Goal: Transaction & Acquisition: Book appointment/travel/reservation

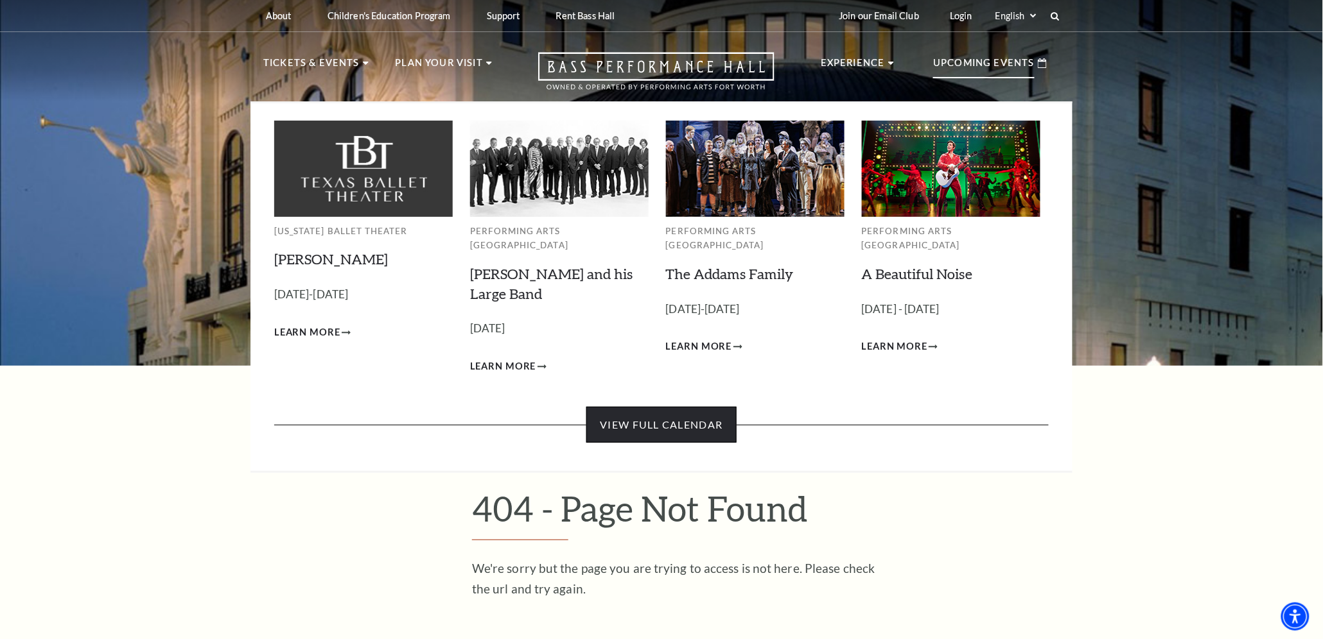
click at [698, 407] on link "View Full Calendar" at bounding box center [661, 425] width 150 height 36
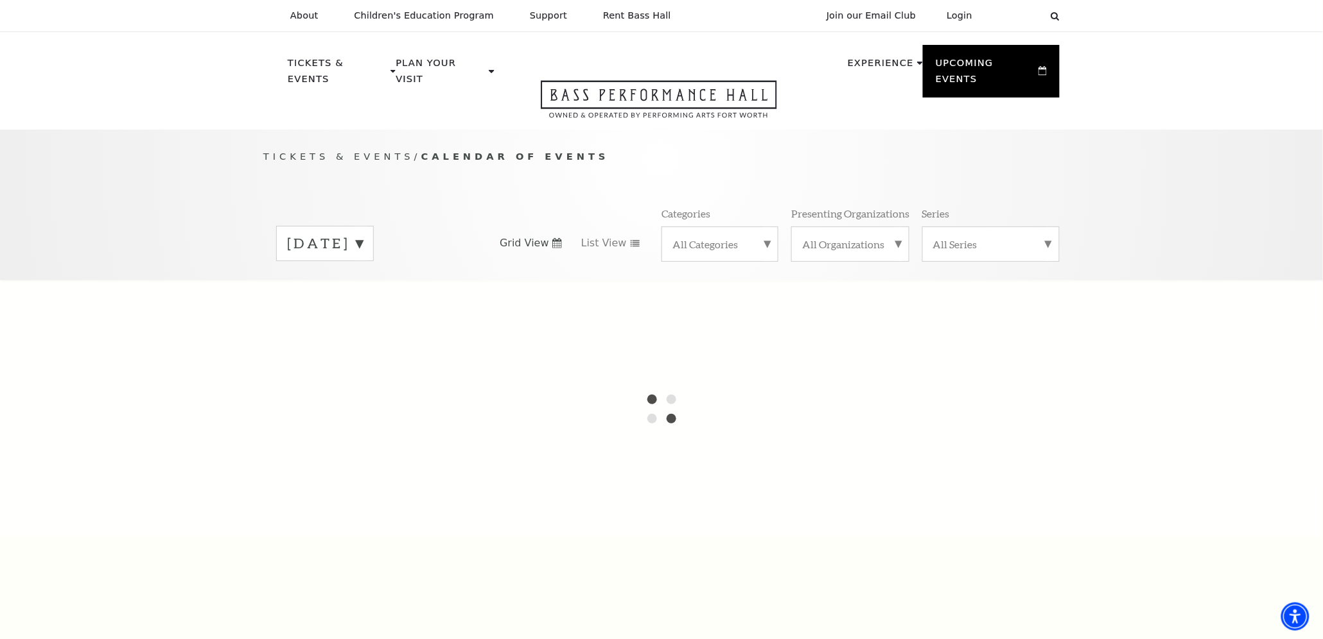
click at [363, 234] on label "[DATE]" at bounding box center [325, 244] width 76 height 20
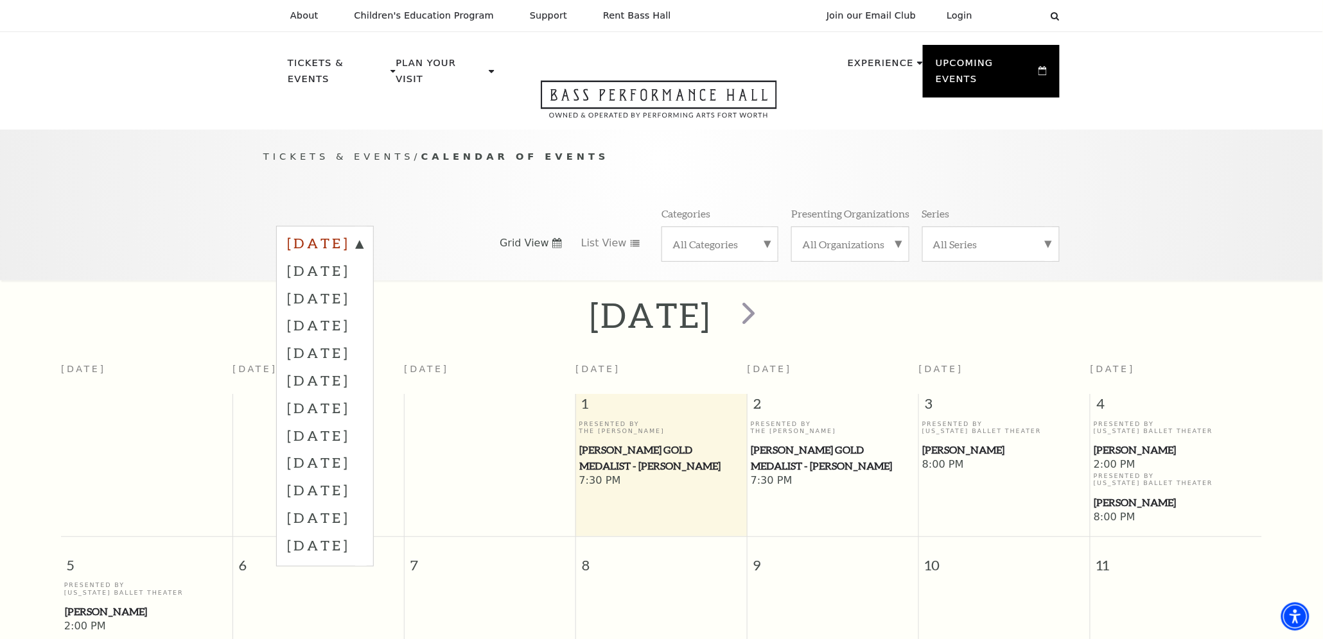
scroll to position [113, 0]
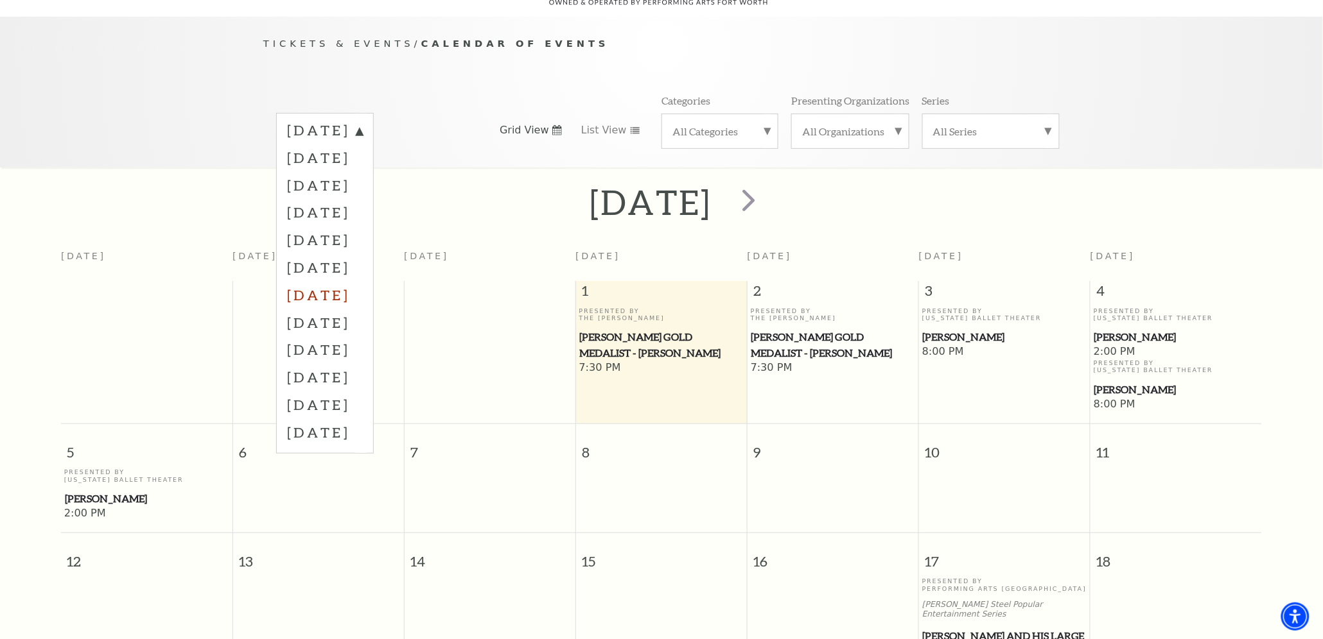
click at [343, 281] on label "[DATE]" at bounding box center [325, 295] width 76 height 28
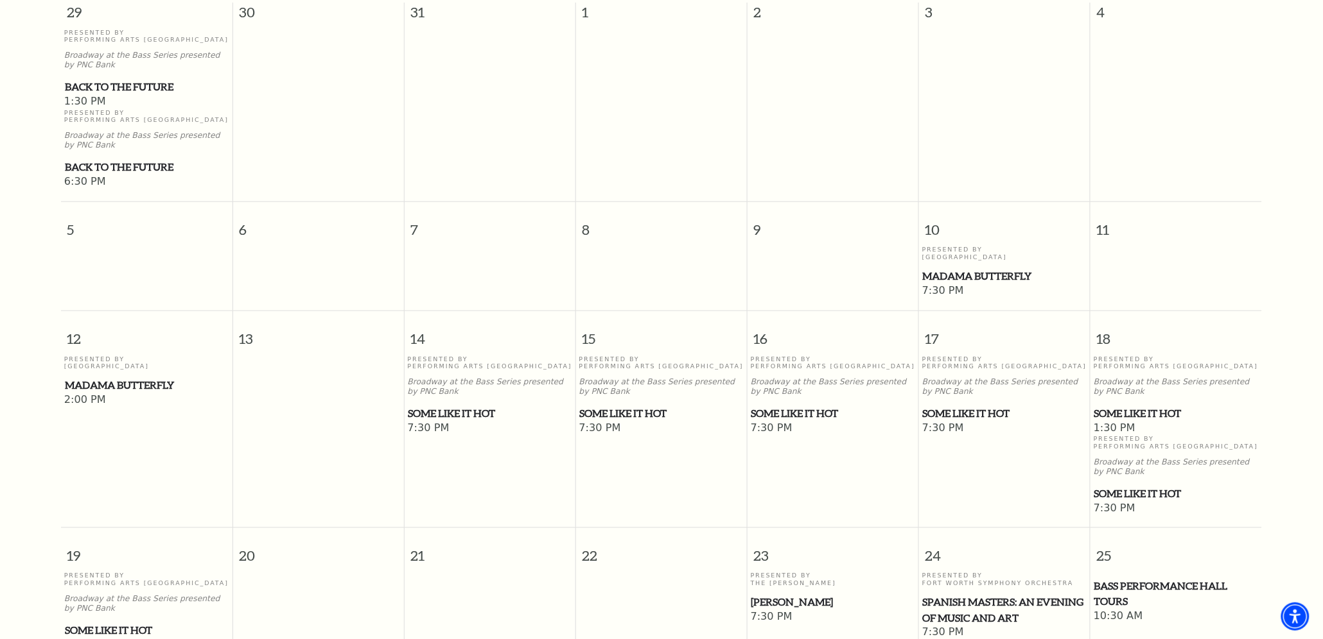
scroll to position [398, 0]
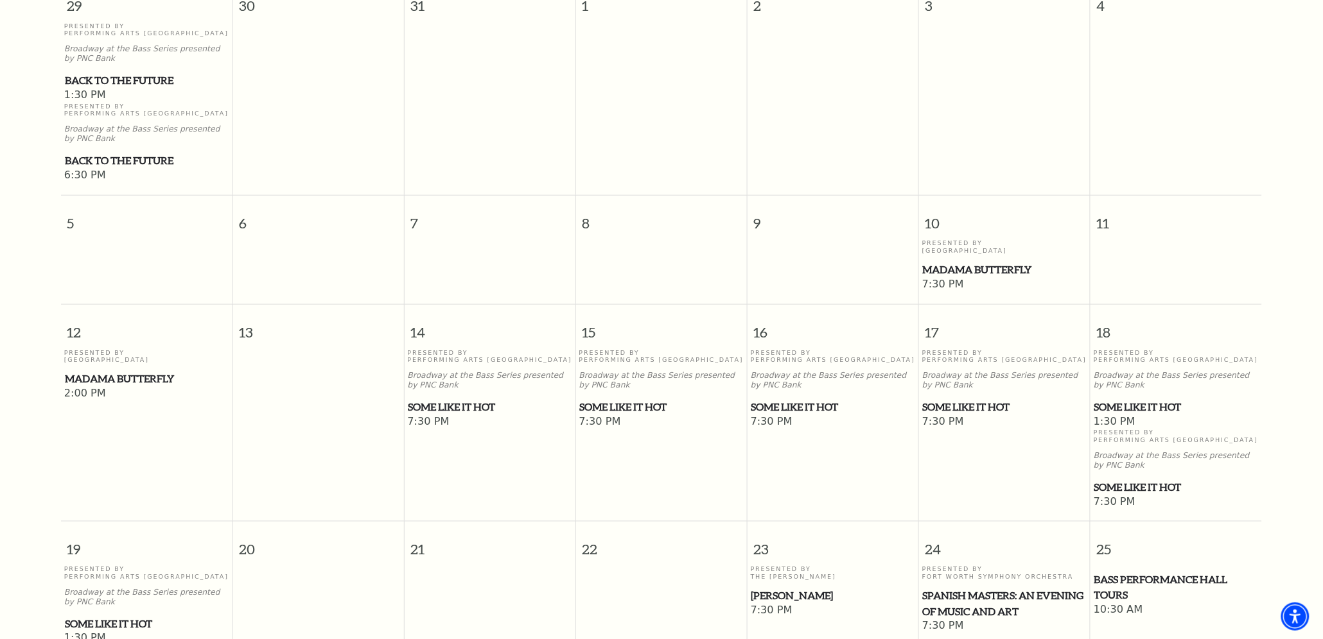
click at [627, 399] on span "Some Like It Hot" at bounding box center [662, 407] width 164 height 16
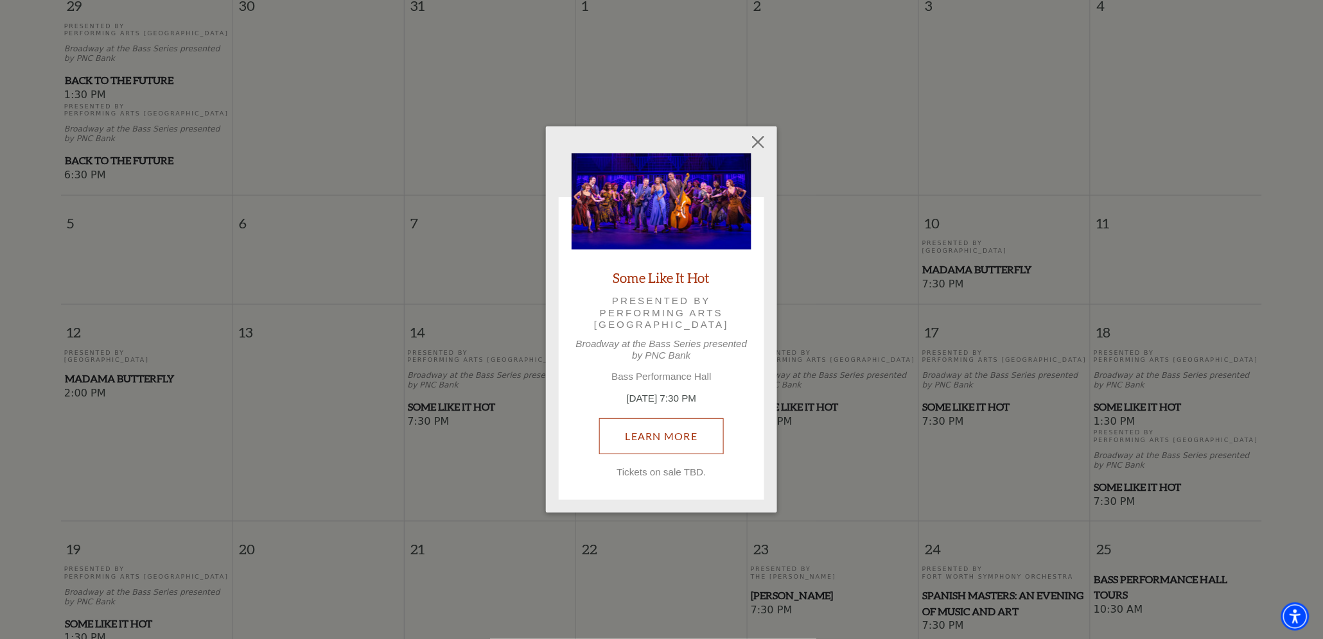
click at [655, 432] on link "Learn More" at bounding box center [661, 437] width 125 height 36
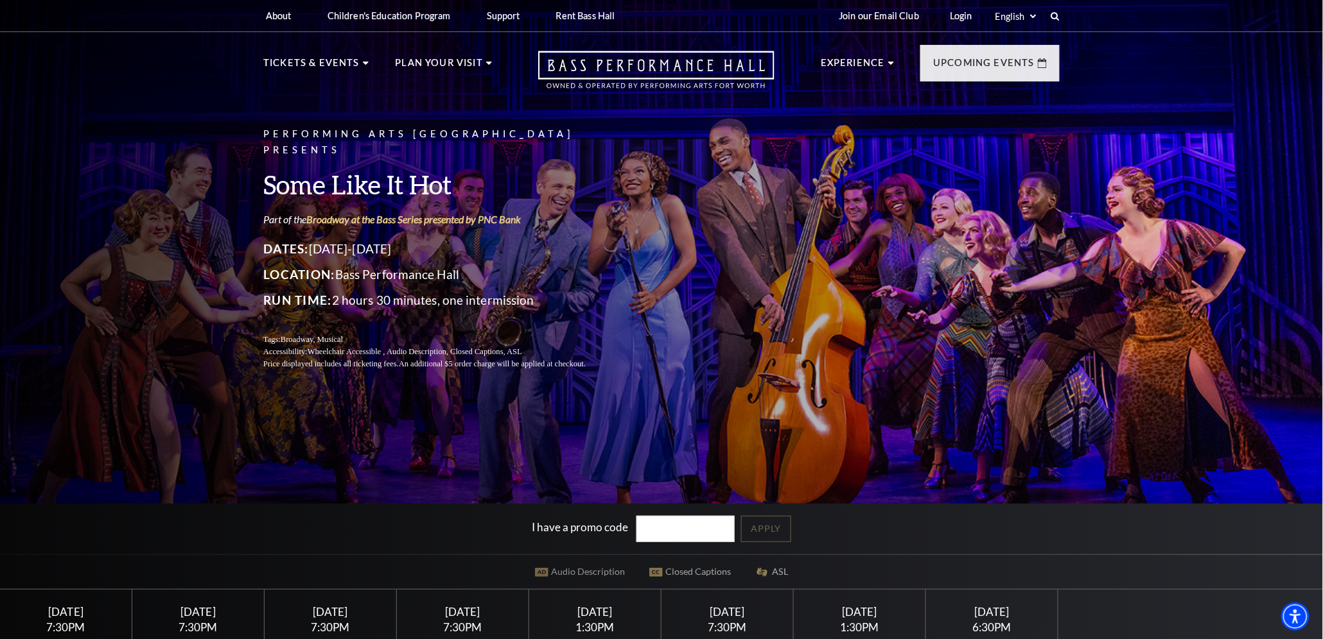
click at [603, 615] on div "Saturday April 18" at bounding box center [594, 611] width 101 height 13
drag, startPoint x: 603, startPoint y: 615, endPoint x: 500, endPoint y: 492, distance: 160.9
click at [500, 492] on div "Performing Arts Fort Worth Presents Some Like It Hot Part of the Broadway at th…" at bounding box center [661, 326] width 1323 height 669
